Goal: Information Seeking & Learning: Check status

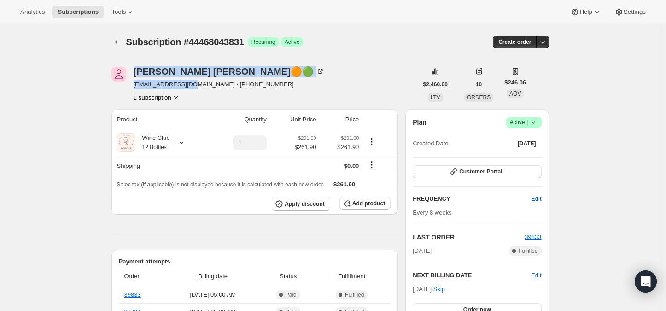
drag, startPoint x: 128, startPoint y: 86, endPoint x: 191, endPoint y: 88, distance: 63.2
click at [191, 88] on div "[PERSON_NAME]🟠🟢 [EMAIL_ADDRESS][DOMAIN_NAME] · [PHONE_NUMBER] 1 subscription" at bounding box center [265, 84] width 306 height 35
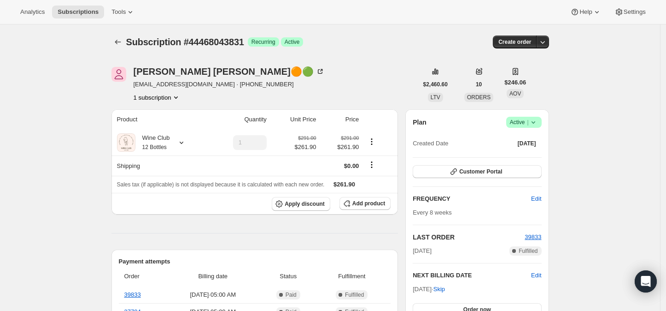
drag, startPoint x: 135, startPoint y: 84, endPoint x: 192, endPoint y: 87, distance: 56.3
click at [192, 87] on div "[PERSON_NAME]🟠🟢 [EMAIL_ADDRESS][DOMAIN_NAME] · [PHONE_NUMBER] 1 subscription" at bounding box center [265, 84] width 306 height 35
copy span "[EMAIL_ADDRESS][DOMAIN_NAME]"
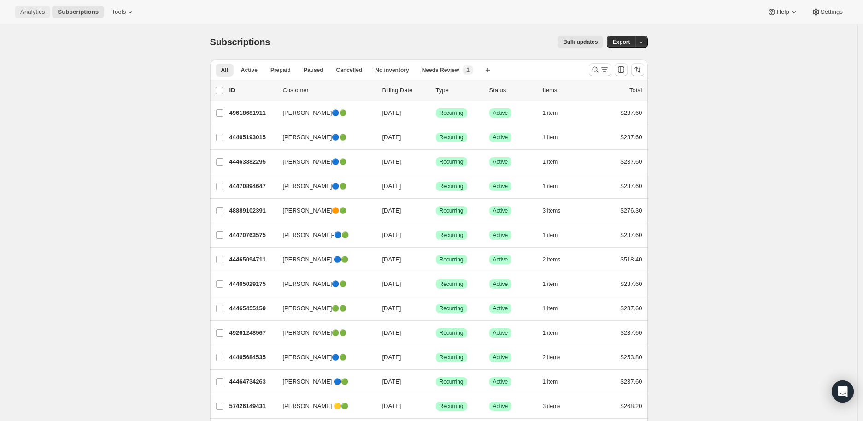
click at [29, 12] on span "Analytics" at bounding box center [32, 11] width 24 height 7
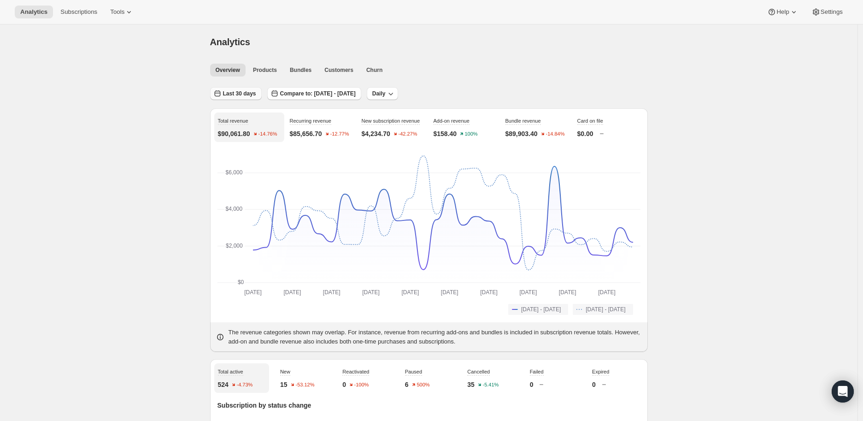
click at [240, 92] on span "Last 30 days" at bounding box center [239, 93] width 33 height 7
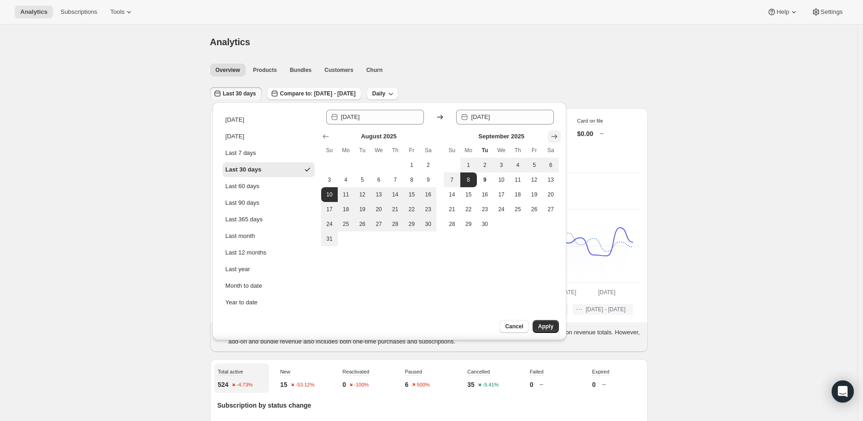
click at [551, 135] on icon "Show next month, October 2025" at bounding box center [554, 136] width 9 height 9
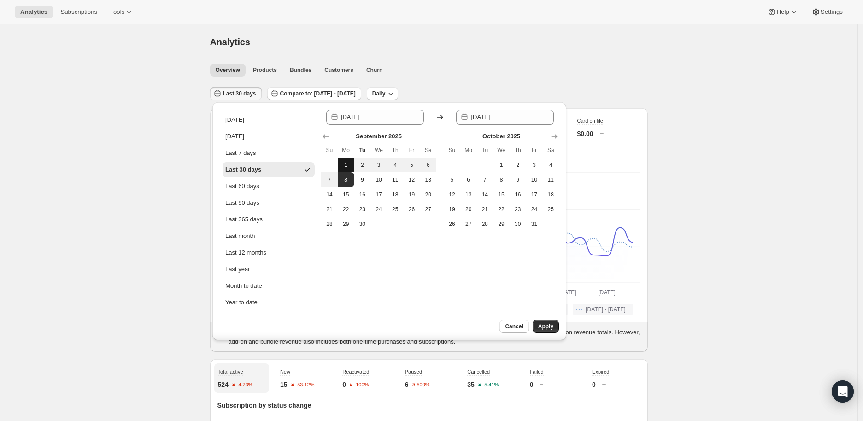
click at [342, 163] on span "1" at bounding box center [345, 164] width 9 height 7
type input "2025-09-01"
click at [344, 176] on span "8" at bounding box center [345, 179] width 9 height 7
type input "2025-09-08"
click at [540, 325] on span "Apply" at bounding box center [545, 326] width 15 height 7
